Goal: Task Accomplishment & Management: Manage account settings

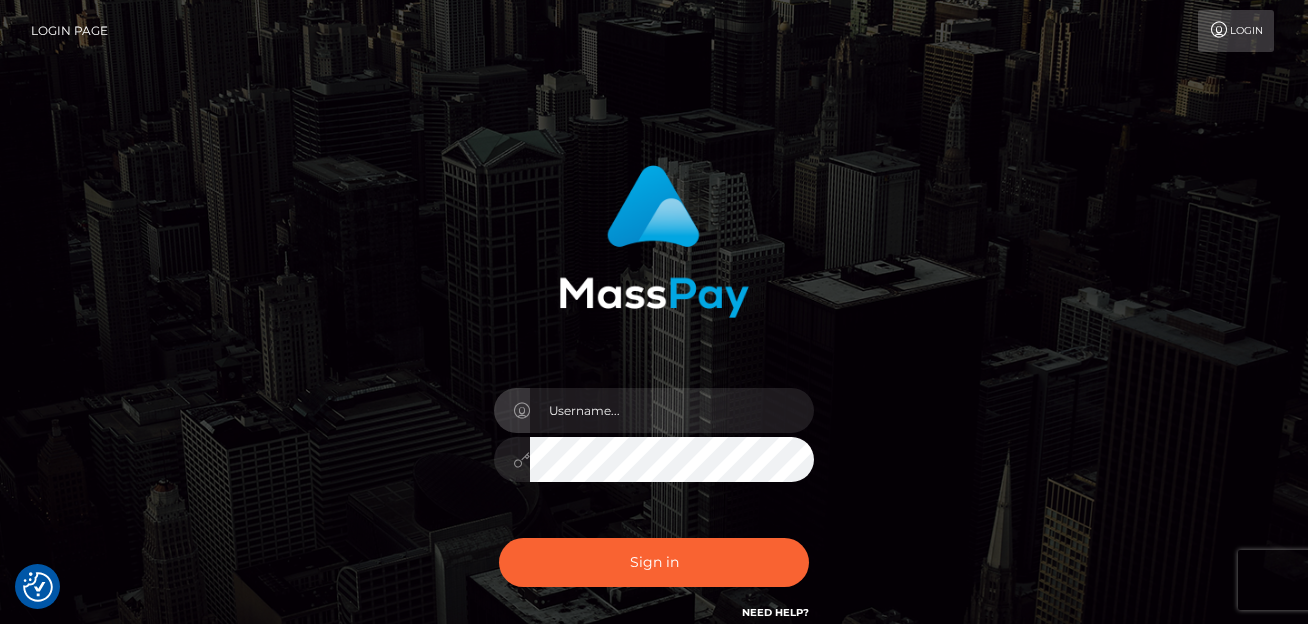
click at [775, 258] on div at bounding box center [654, 234] width 525 height 168
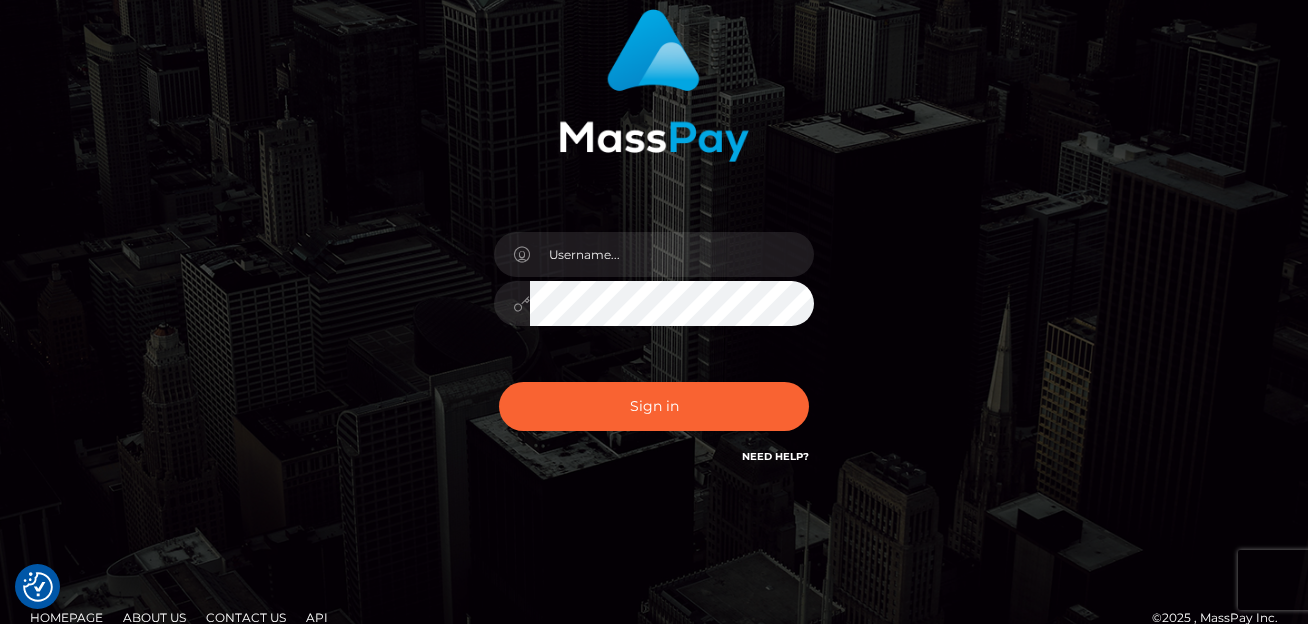
scroll to position [159, 0]
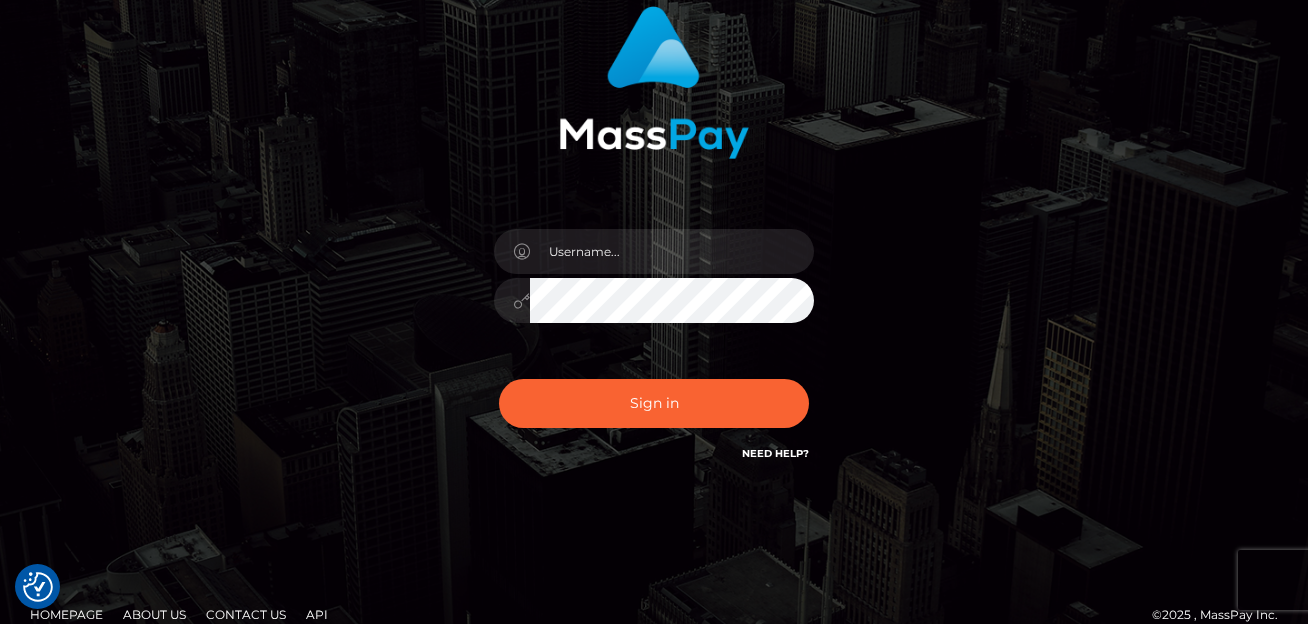
click at [784, 462] on div "Need Help?" at bounding box center [775, 456] width 67 height 25
click at [785, 454] on link "Need Help?" at bounding box center [775, 453] width 67 height 13
click at [615, 256] on input "text" at bounding box center [672, 251] width 284 height 45
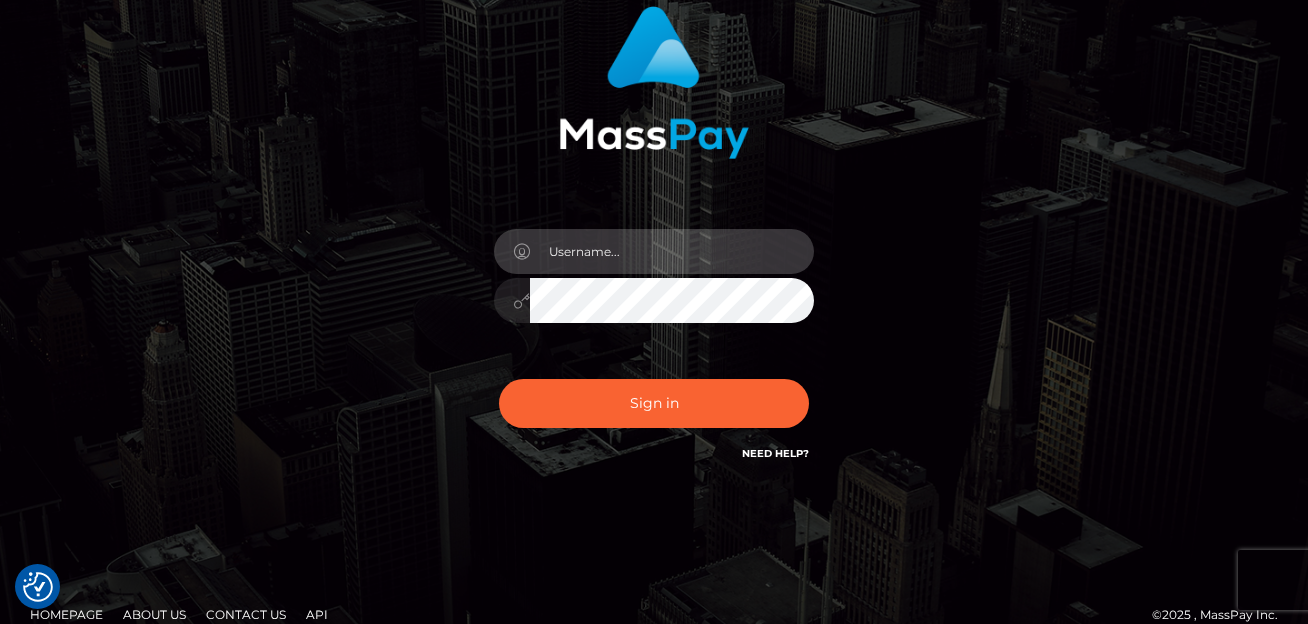
type input "[EMAIL_ADDRESS][DOMAIN_NAME]"
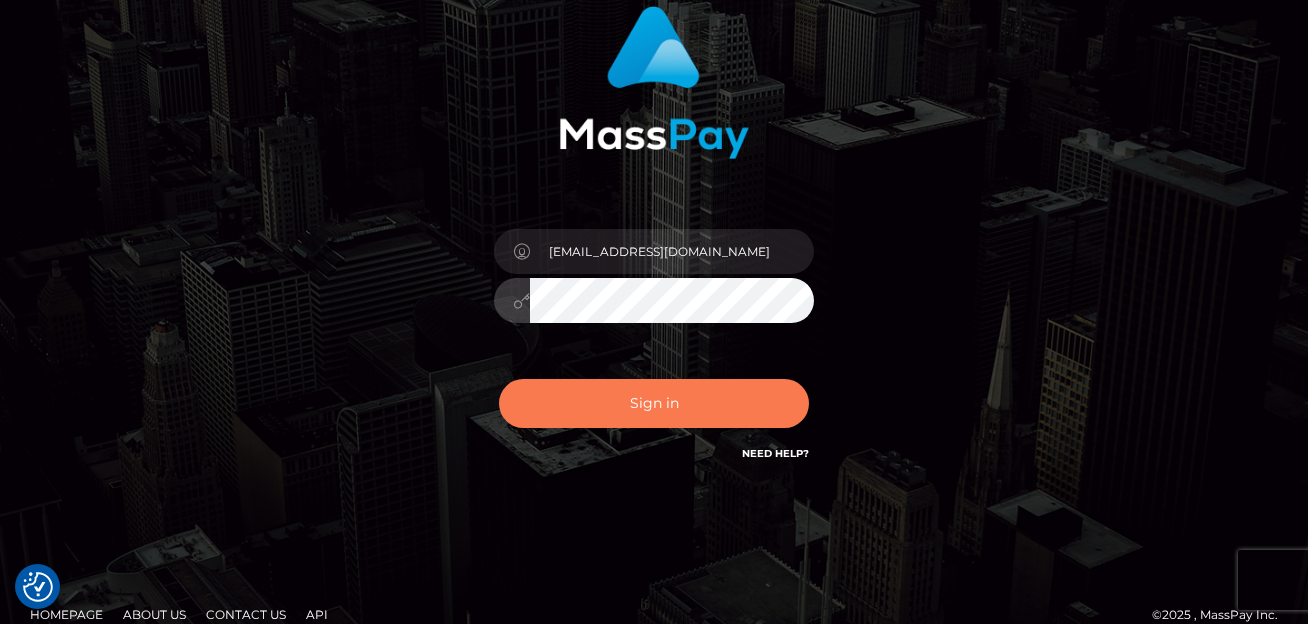
click at [614, 394] on button "Sign in" at bounding box center [654, 403] width 310 height 49
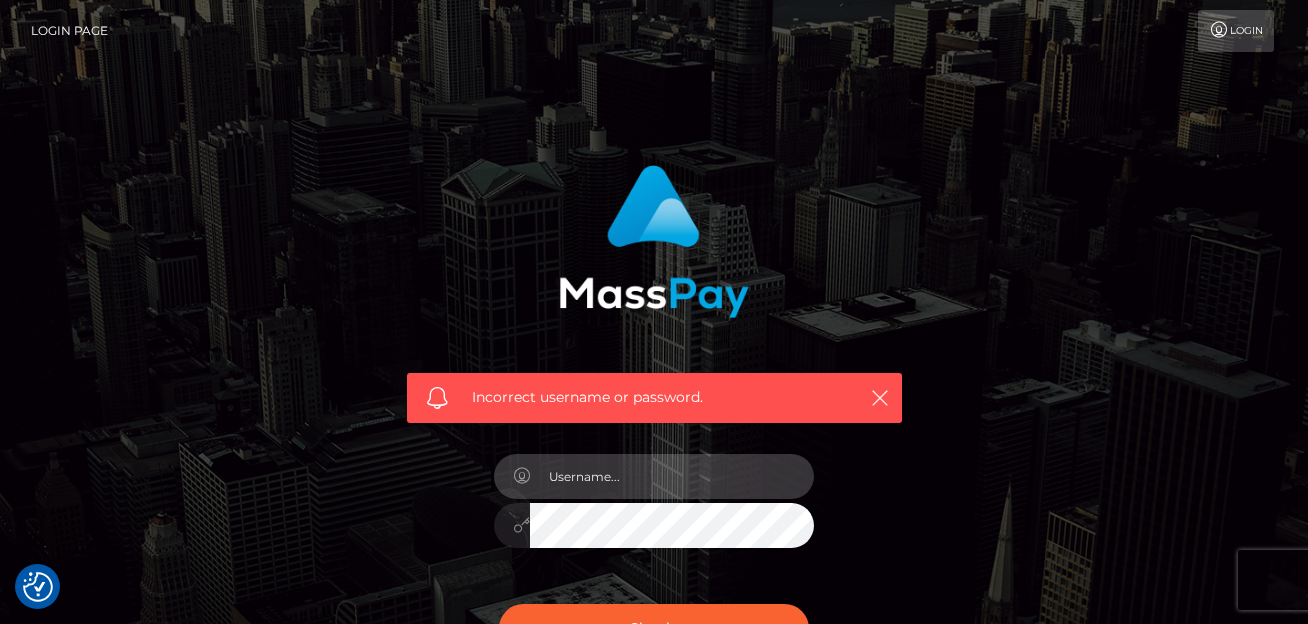
type input "[EMAIL_ADDRESS][DOMAIN_NAME]"
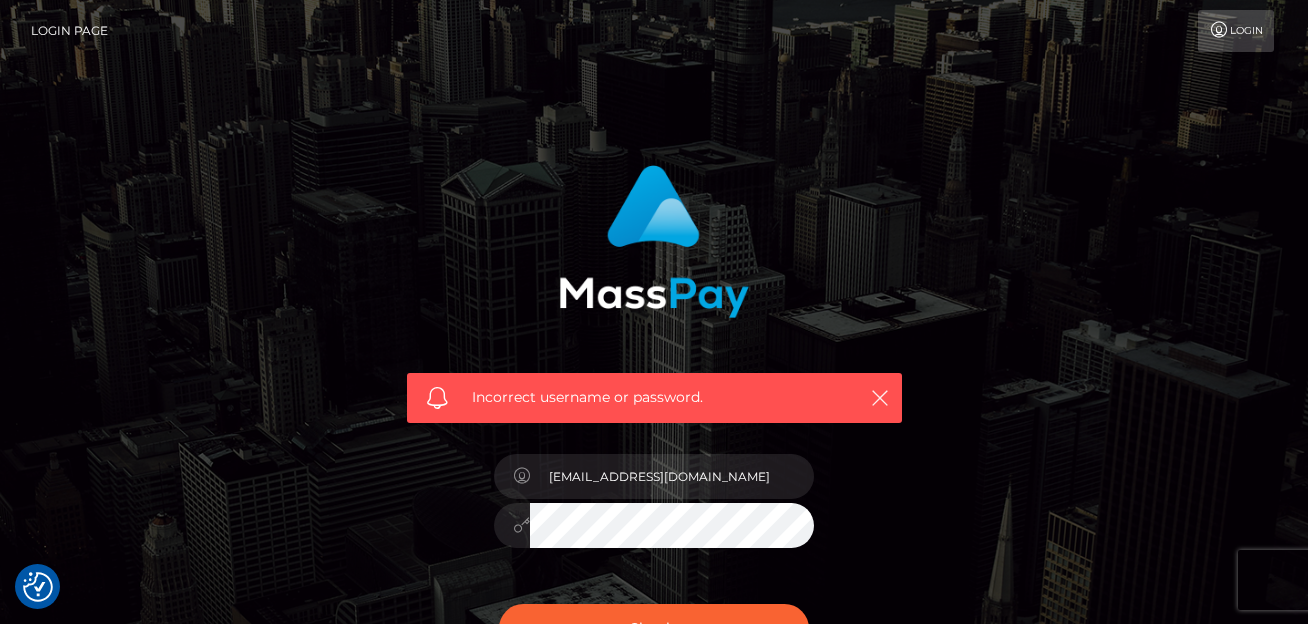
click at [496, 523] on div at bounding box center [512, 525] width 36 height 45
click at [500, 523] on div at bounding box center [512, 525] width 36 height 45
click at [509, 523] on div at bounding box center [512, 525] width 36 height 45
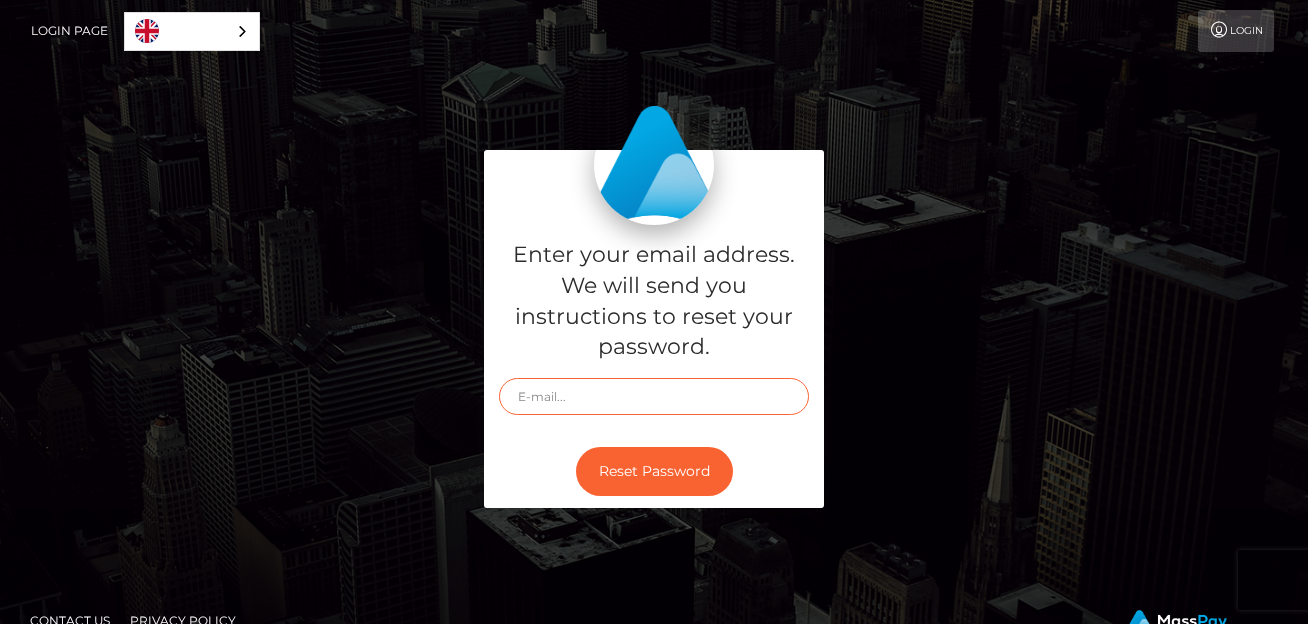
type input "[EMAIL_ADDRESS][DOMAIN_NAME]"
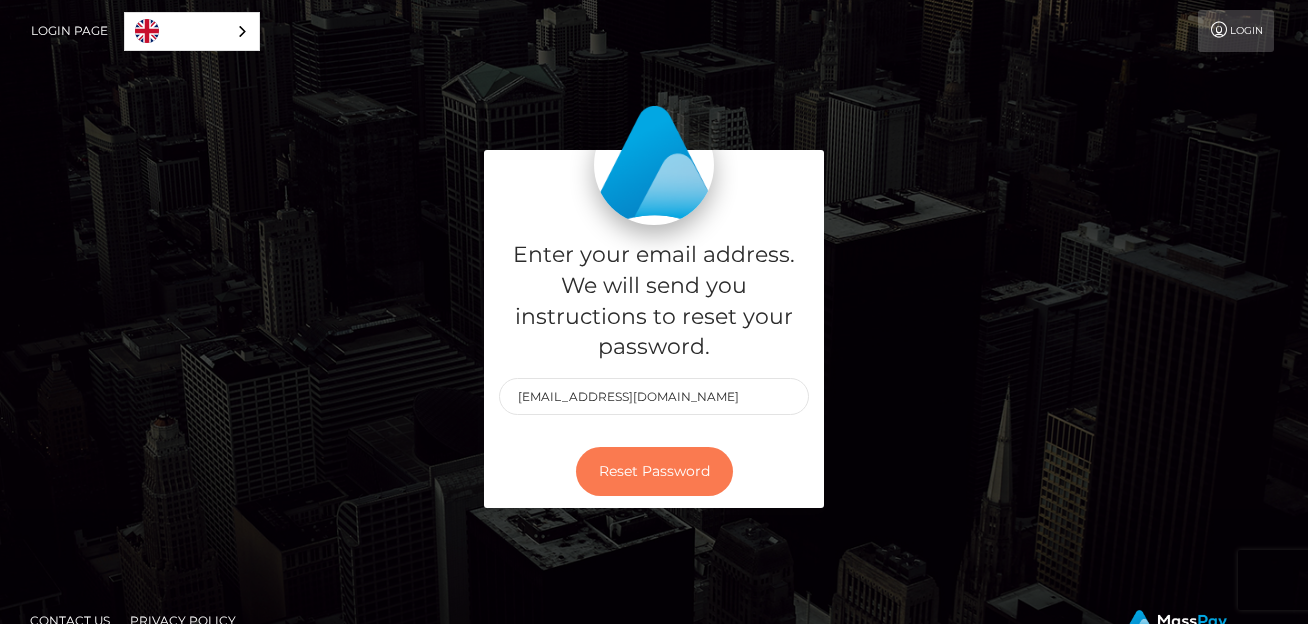
click at [667, 467] on button "Reset Password" at bounding box center [654, 471] width 157 height 49
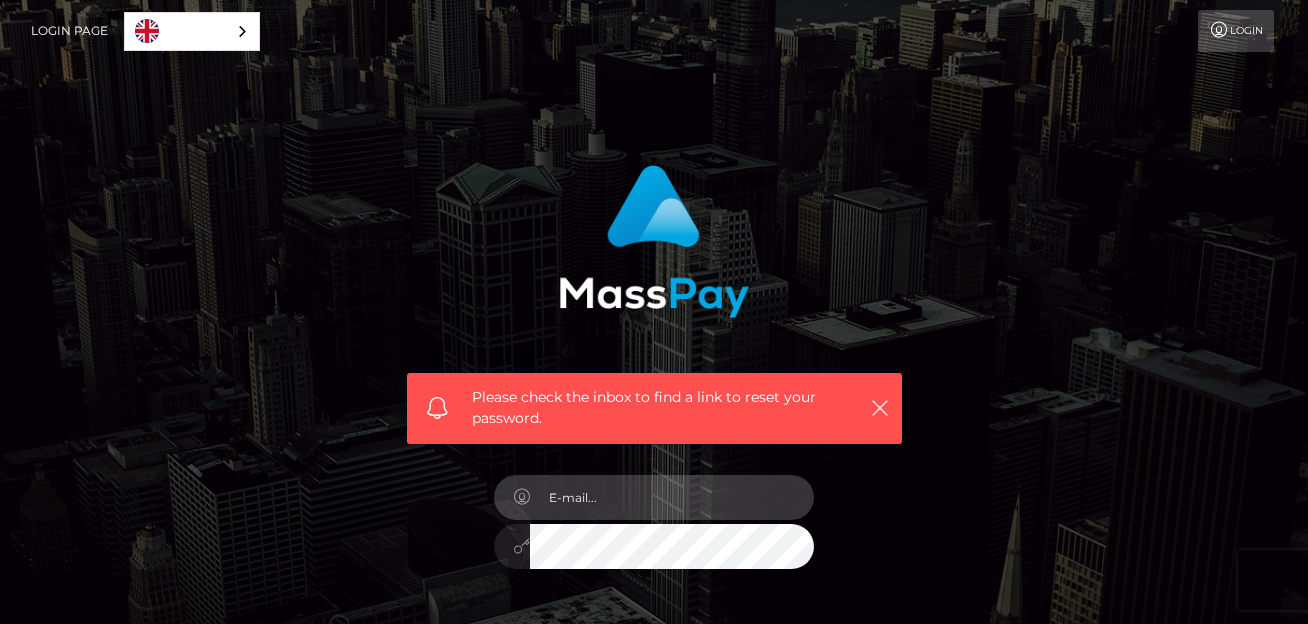
type input "[EMAIL_ADDRESS][DOMAIN_NAME]"
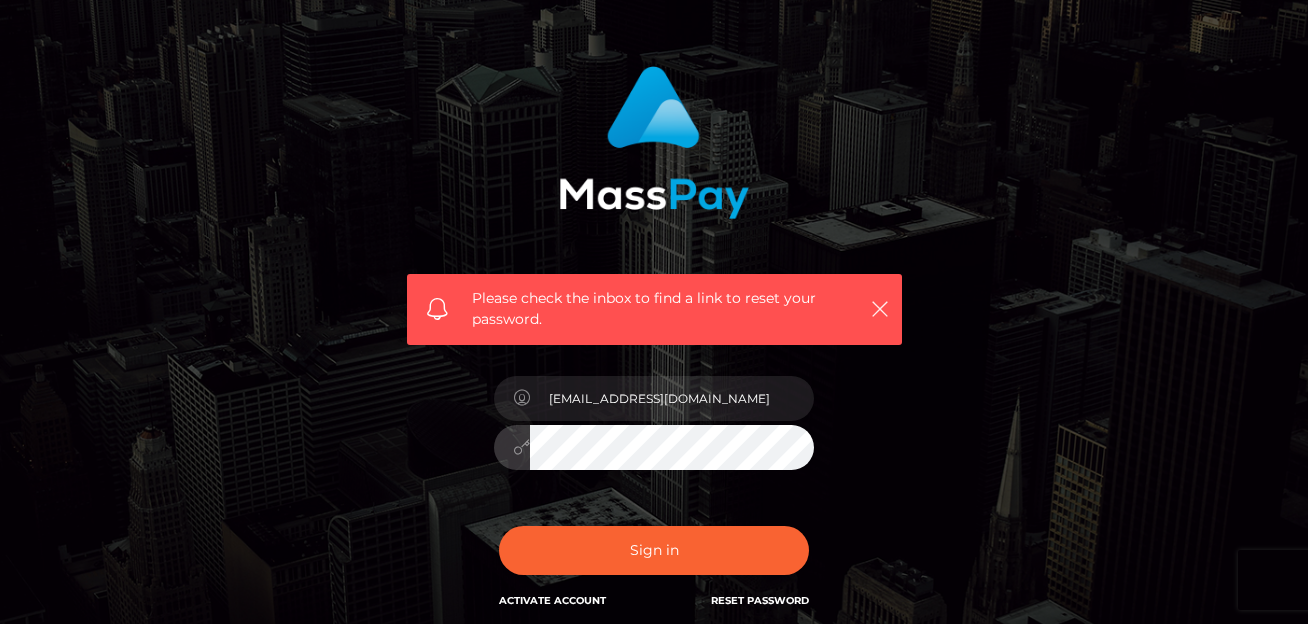
scroll to position [133, 0]
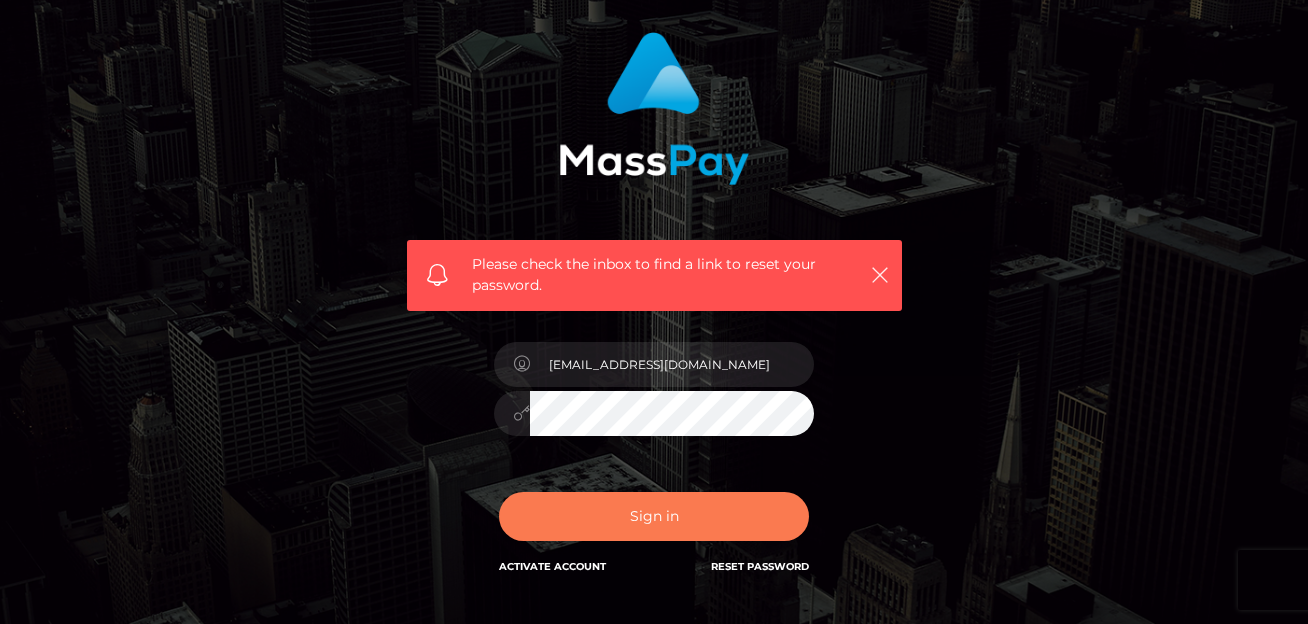
click at [749, 531] on button "Sign in" at bounding box center [654, 516] width 310 height 49
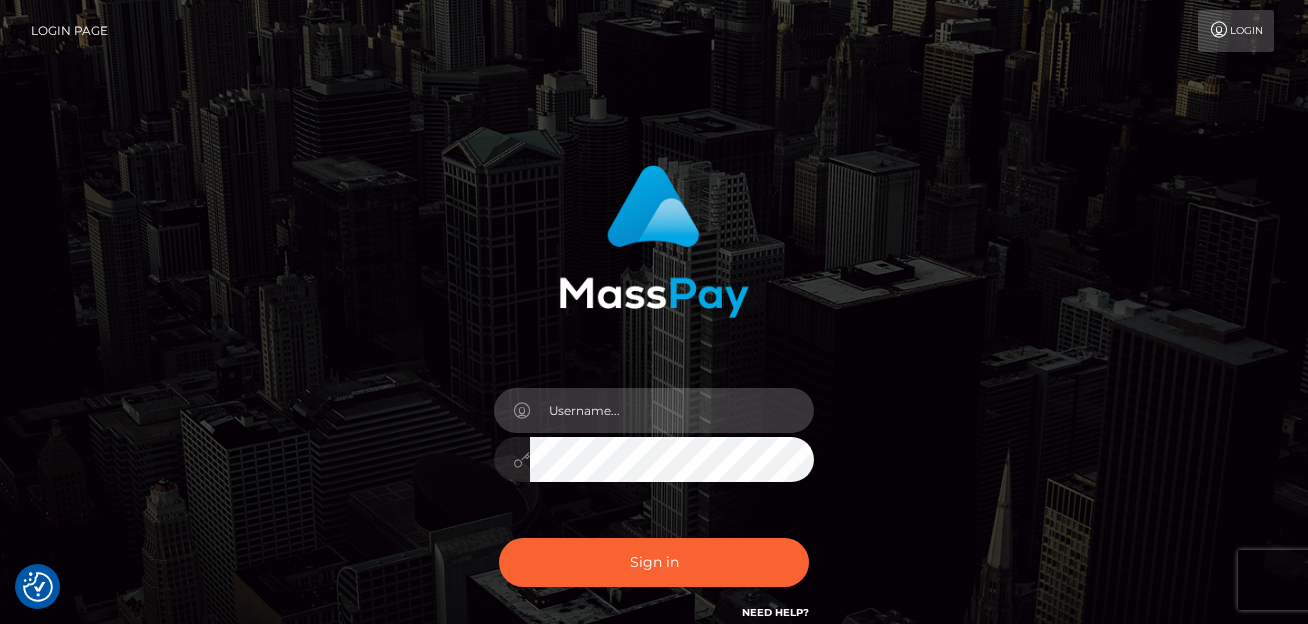
type input "[EMAIL_ADDRESS][DOMAIN_NAME]"
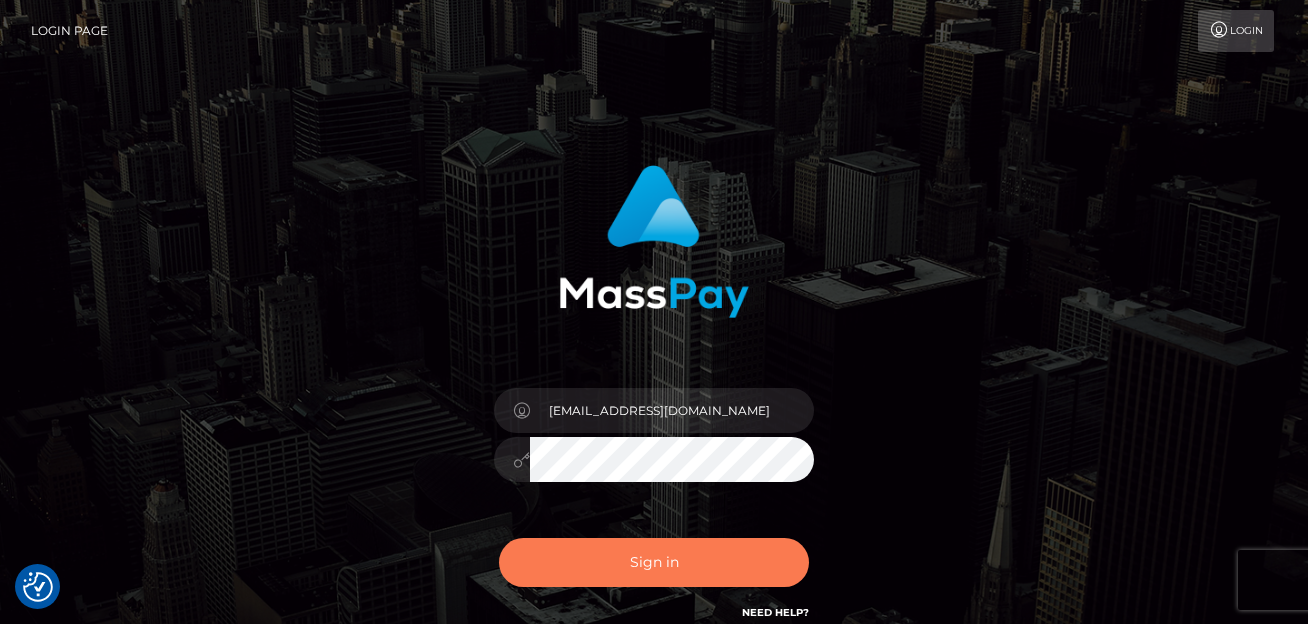
click at [613, 540] on button "Sign in" at bounding box center [654, 562] width 310 height 49
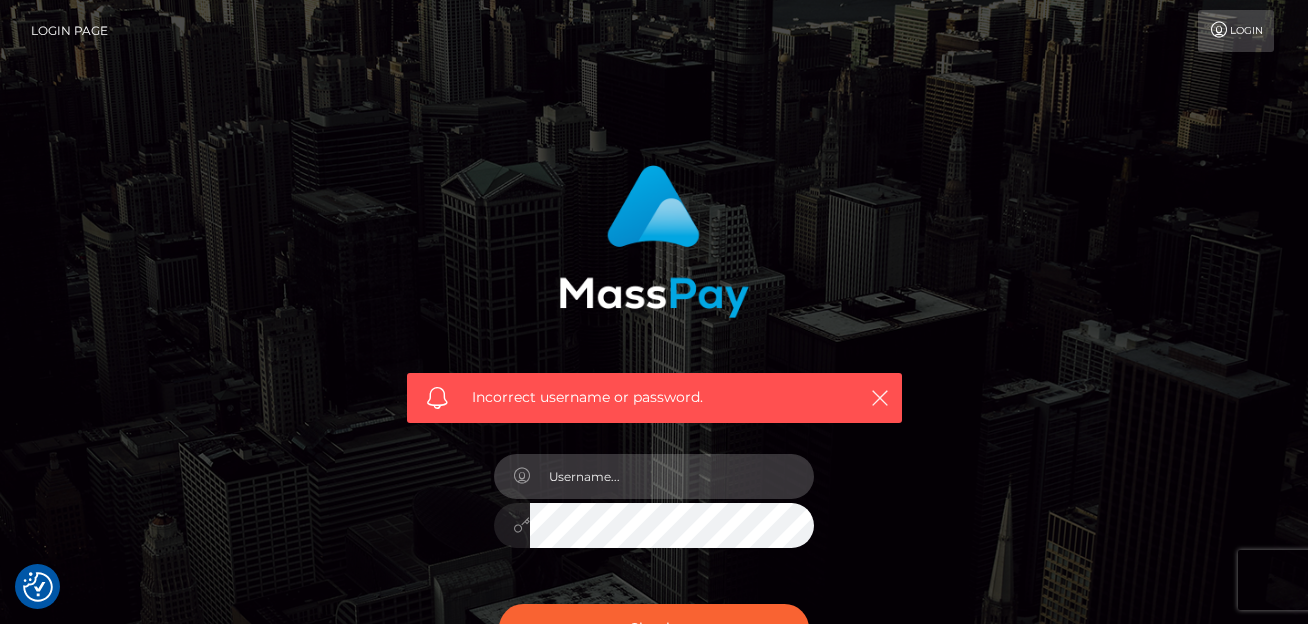
click at [623, 483] on input "text" at bounding box center [672, 476] width 284 height 45
type input "[EMAIL_ADDRESS][DOMAIN_NAME]"
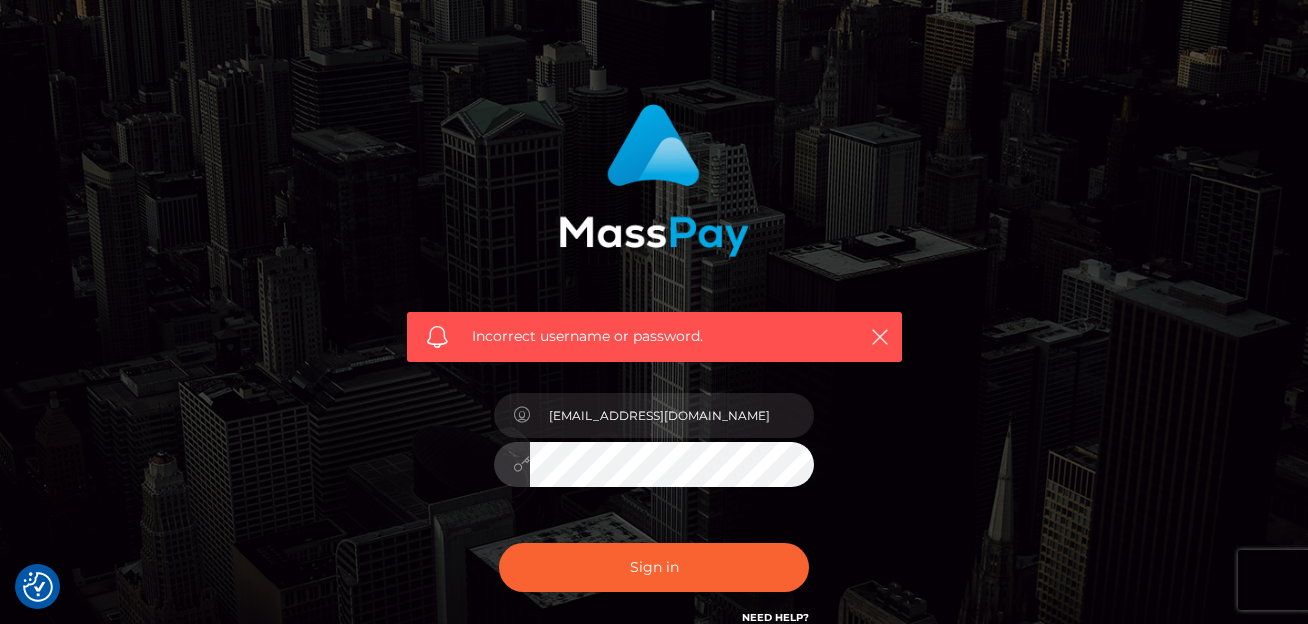
scroll to position [64, 0]
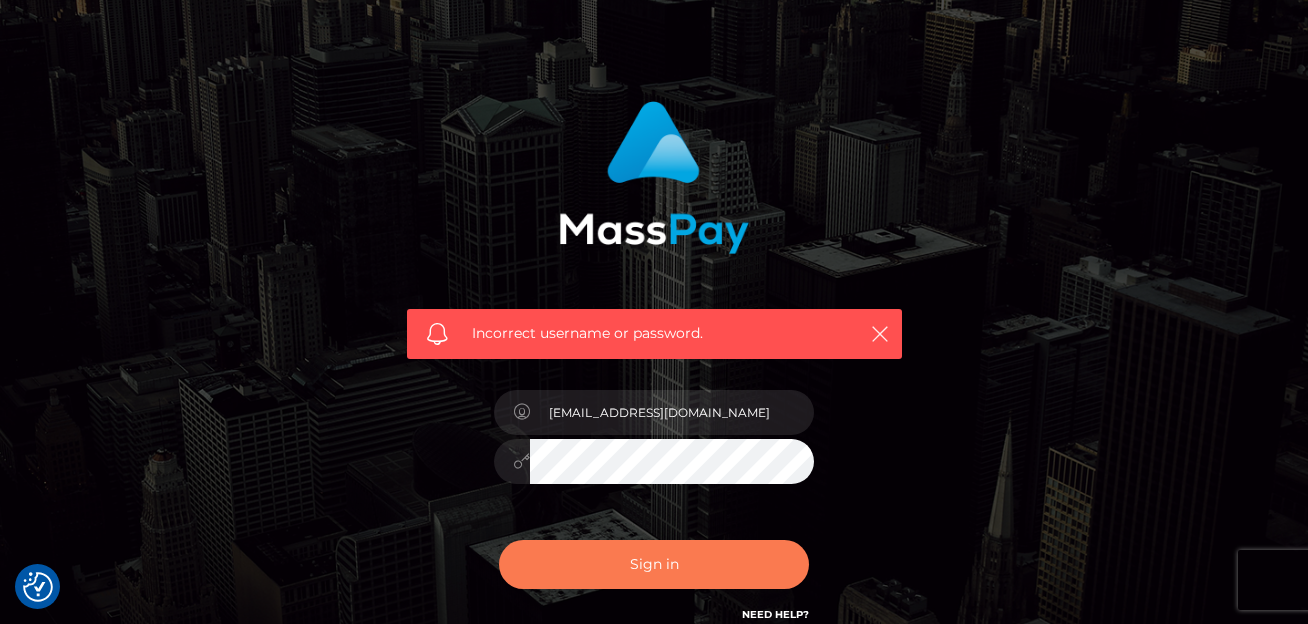
click at [624, 576] on button "Sign in" at bounding box center [654, 564] width 310 height 49
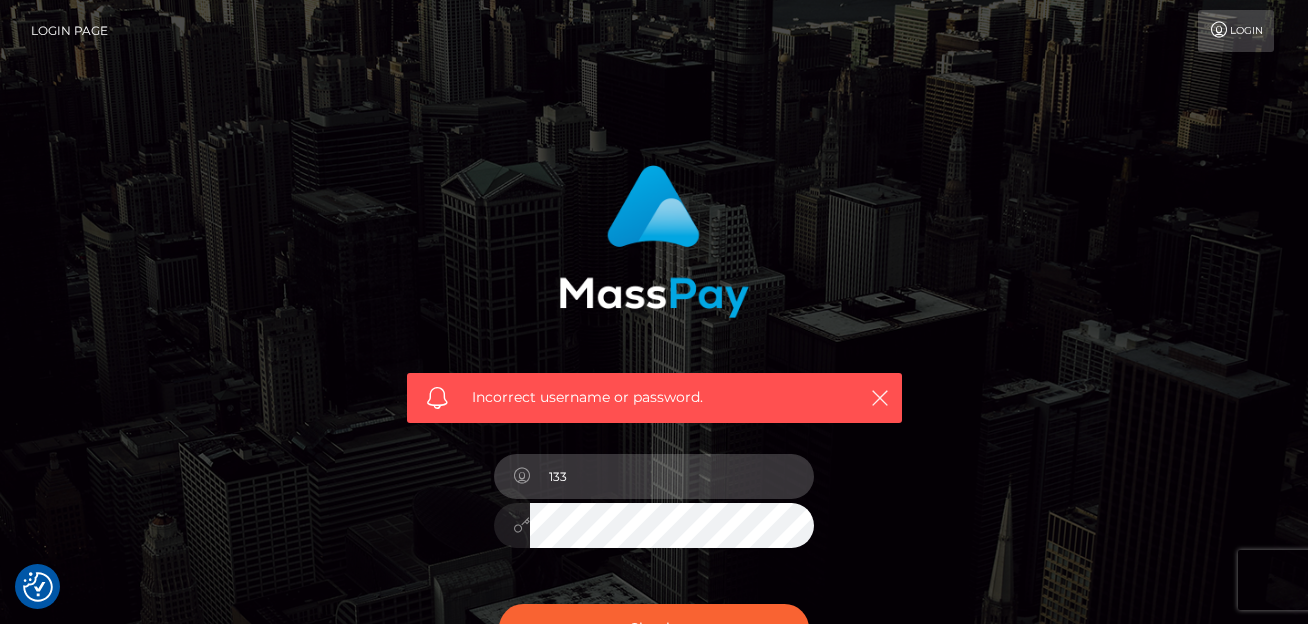
type input "[EMAIL_ADDRESS][DOMAIN_NAME]"
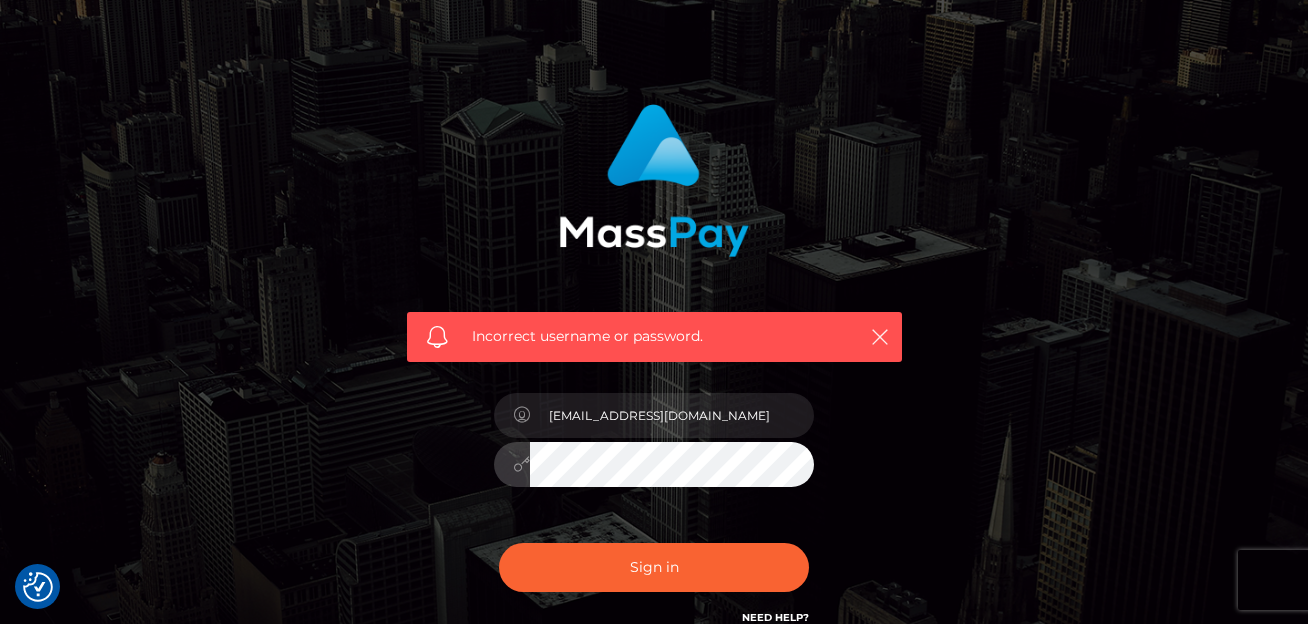
scroll to position [70, 0]
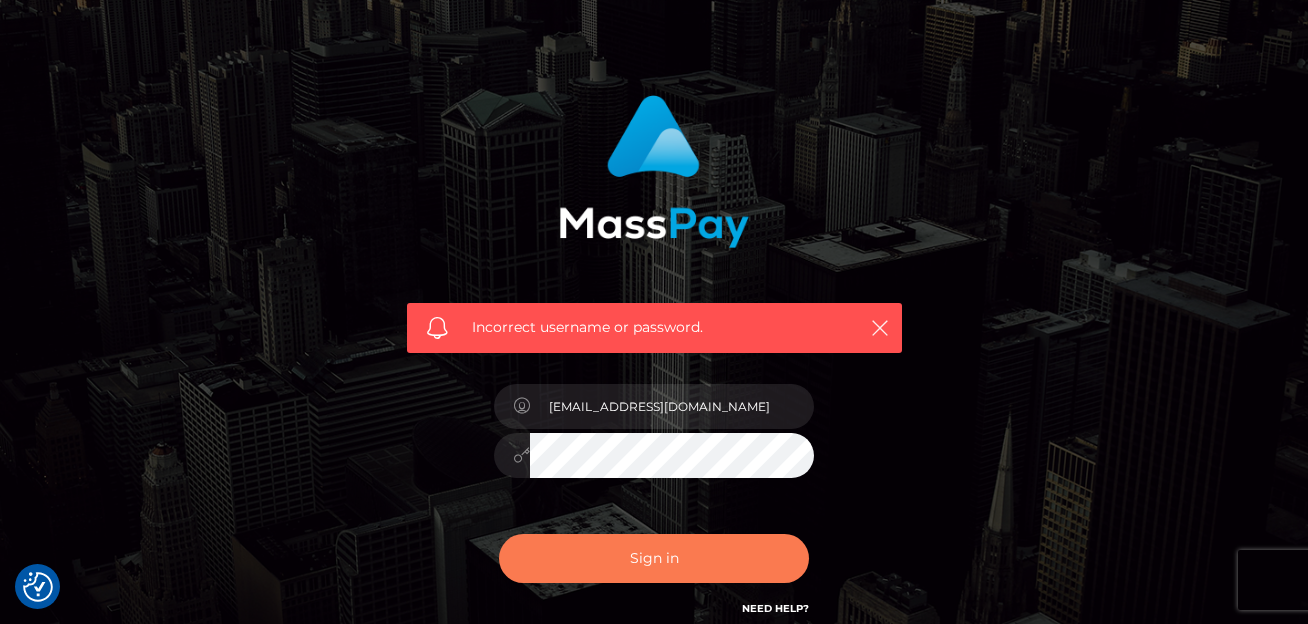
click at [660, 562] on button "Sign in" at bounding box center [654, 558] width 310 height 49
